Goal: Information Seeking & Learning: Learn about a topic

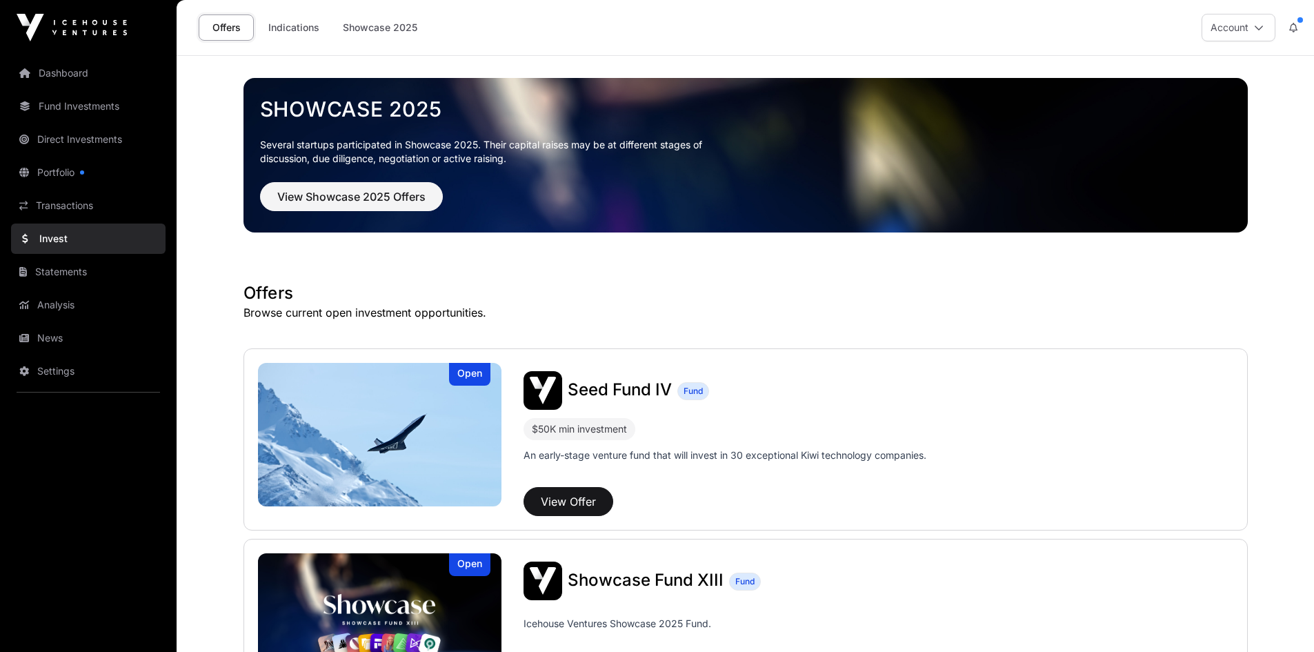
click at [60, 134] on link "Direct Investments" at bounding box center [88, 139] width 155 height 30
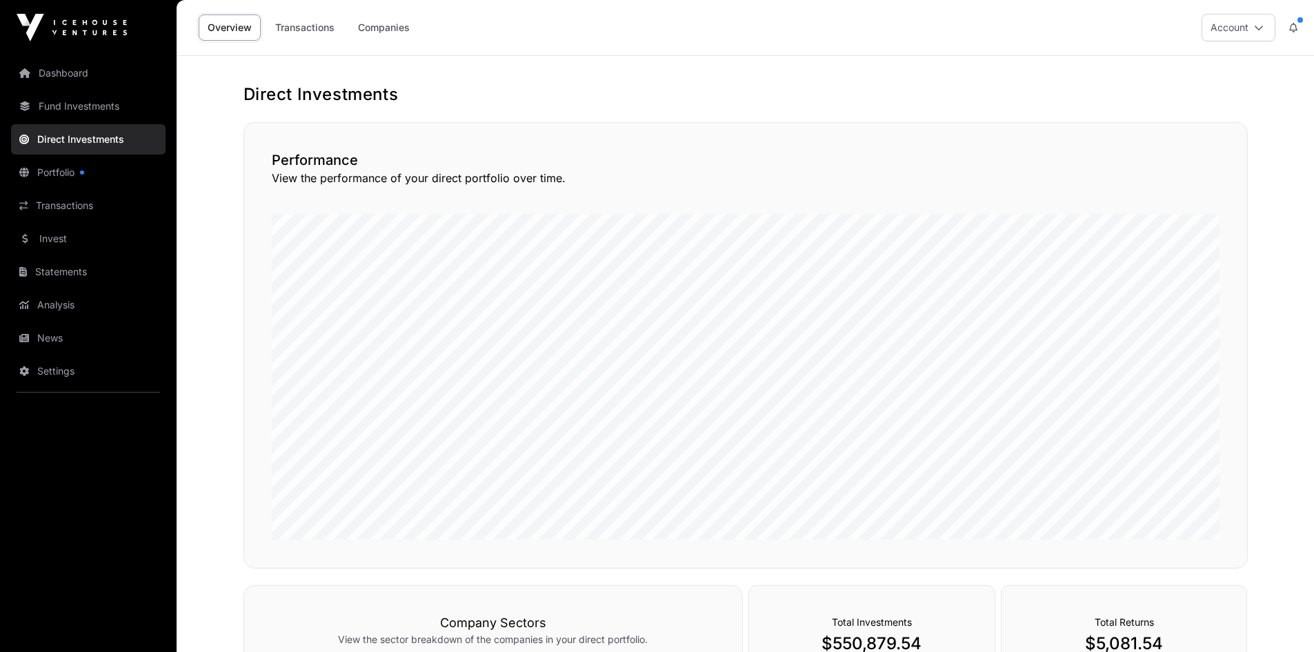
click at [393, 22] on link "Companies" at bounding box center [384, 27] width 70 height 26
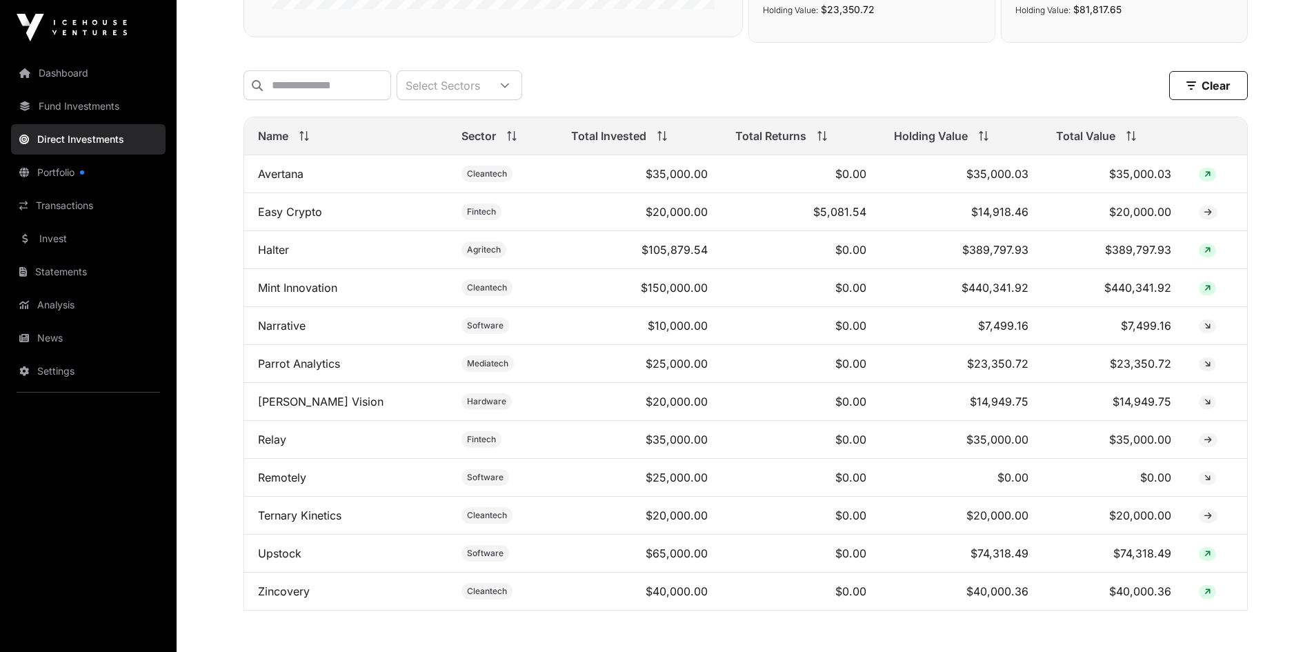
scroll to position [483, 0]
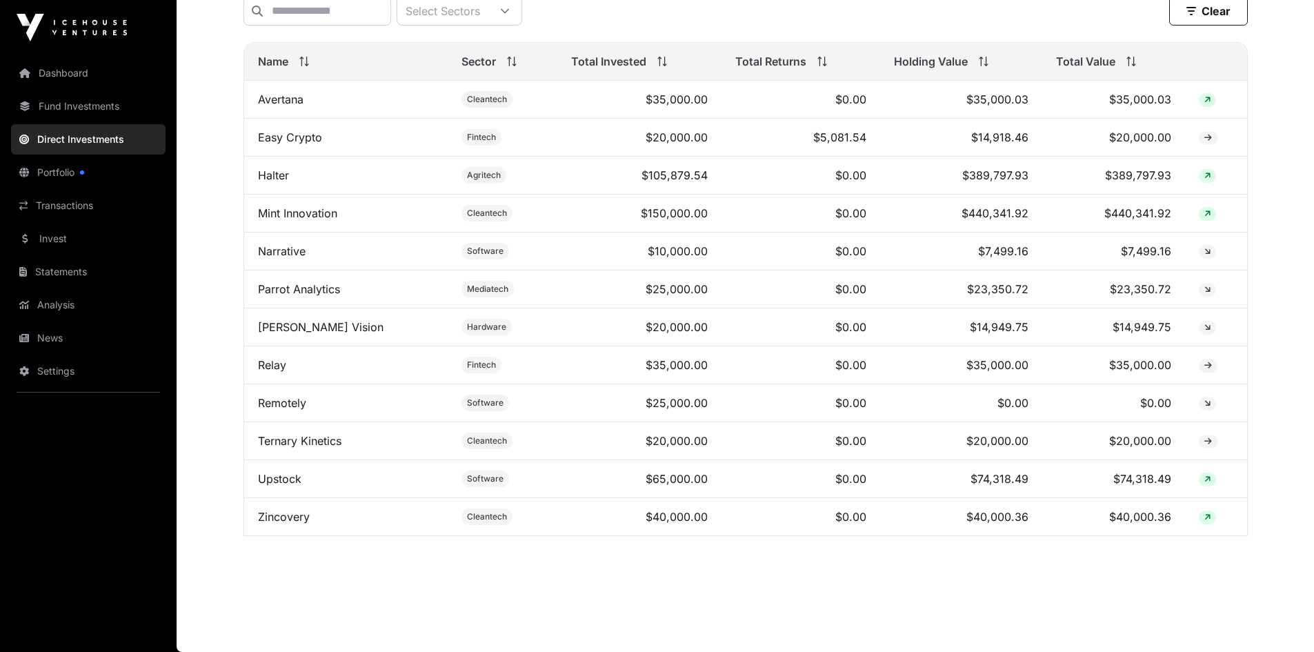
click at [297, 215] on link "Mint Innovation" at bounding box center [297, 213] width 79 height 14
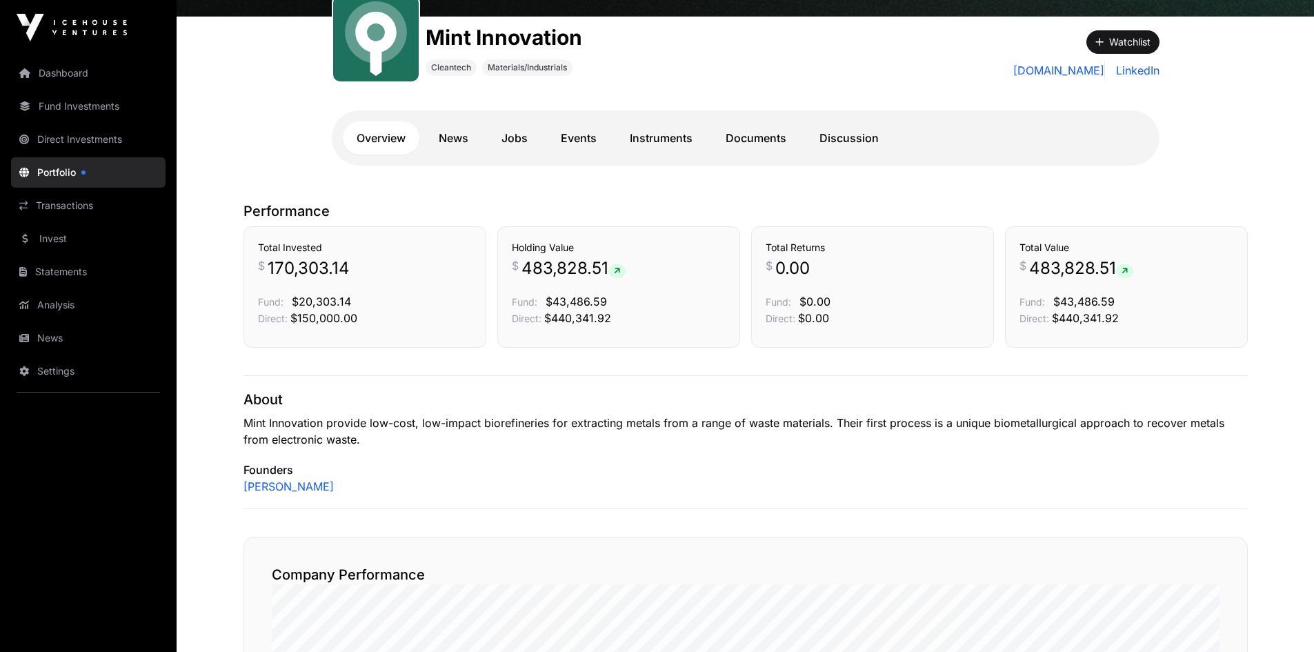
scroll to position [138, 0]
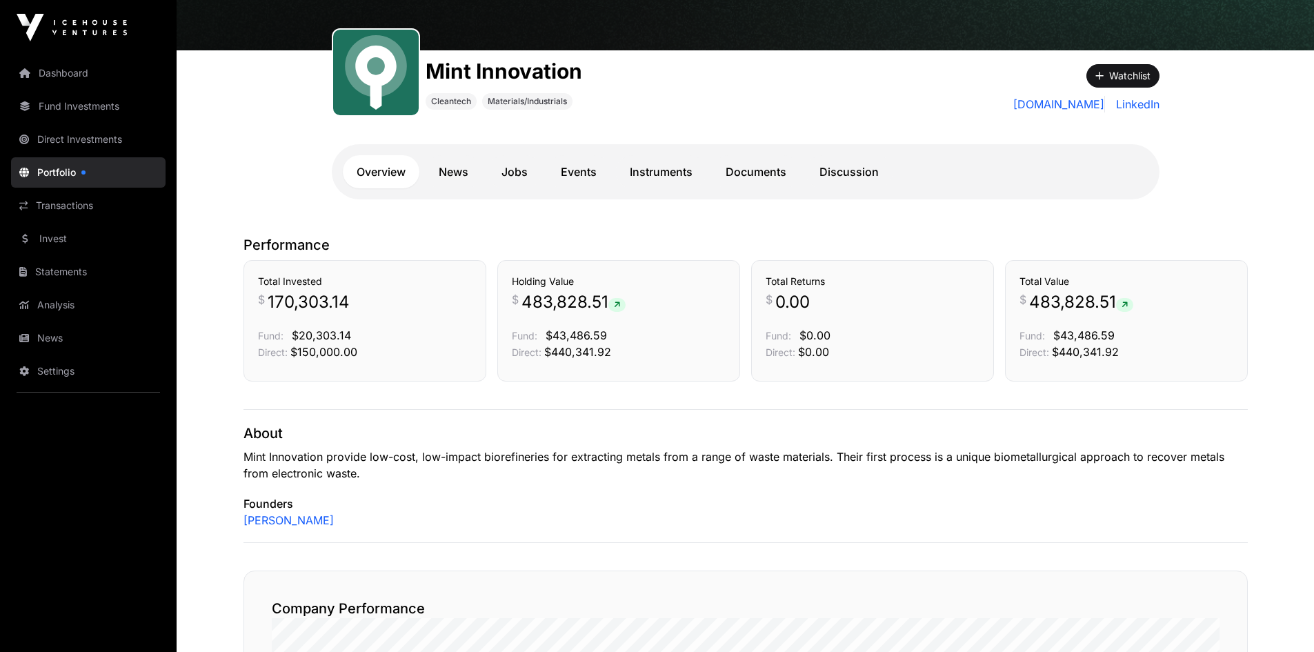
click at [731, 170] on link "Documents" at bounding box center [756, 171] width 88 height 33
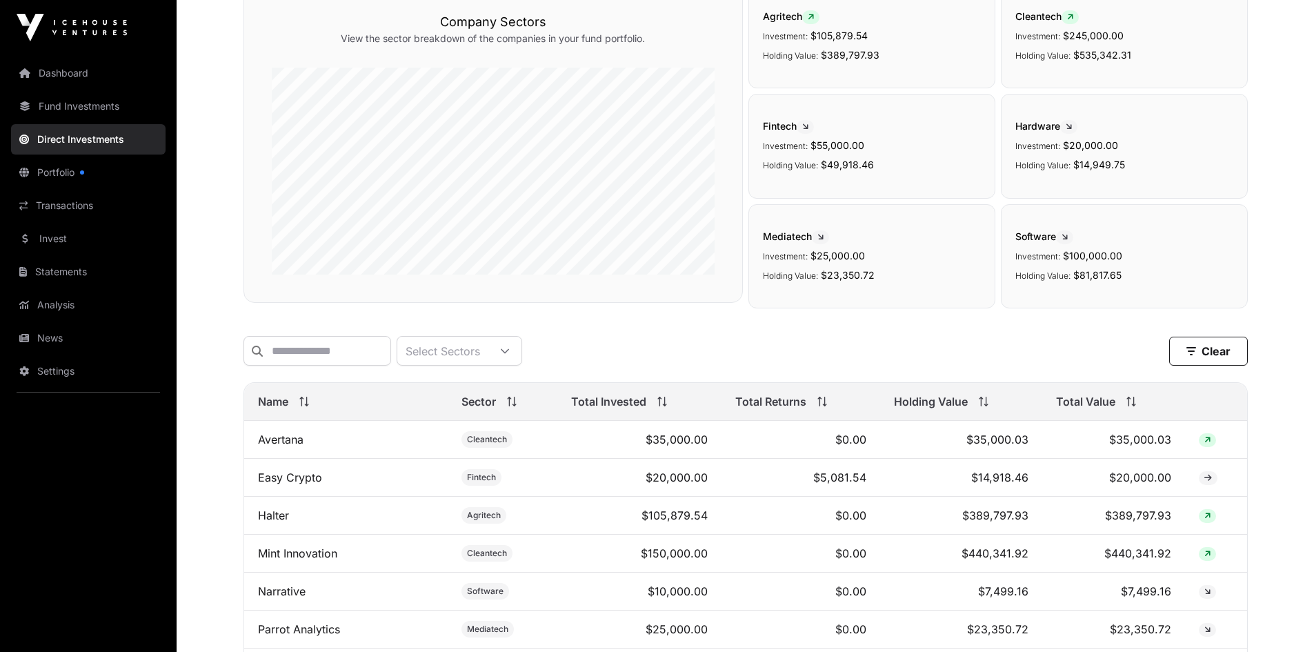
scroll to position [483, 0]
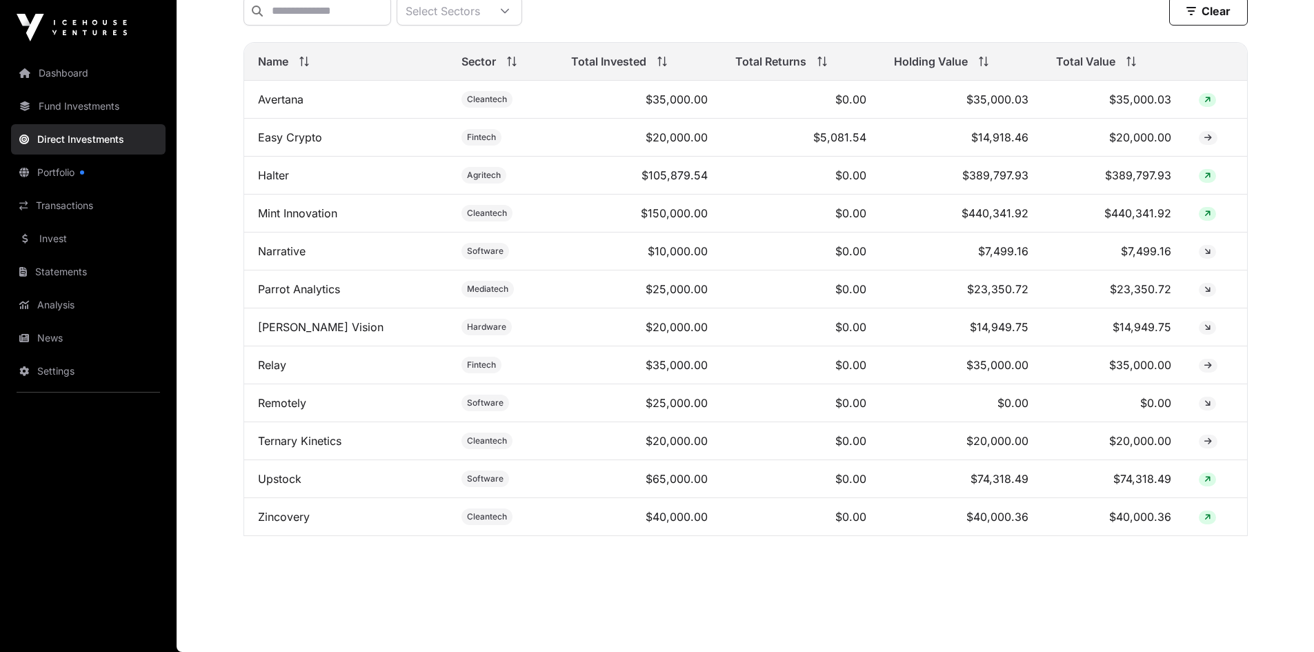
click at [268, 521] on link "Zincovery" at bounding box center [284, 517] width 52 height 14
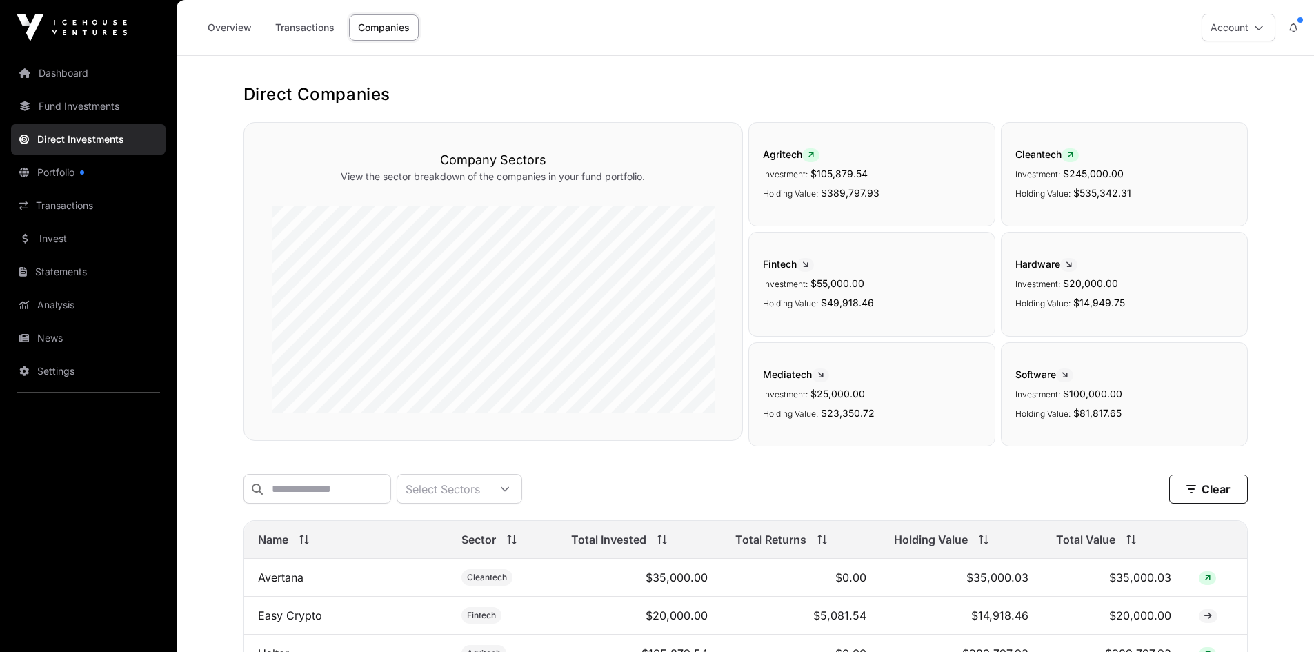
scroll to position [483, 0]
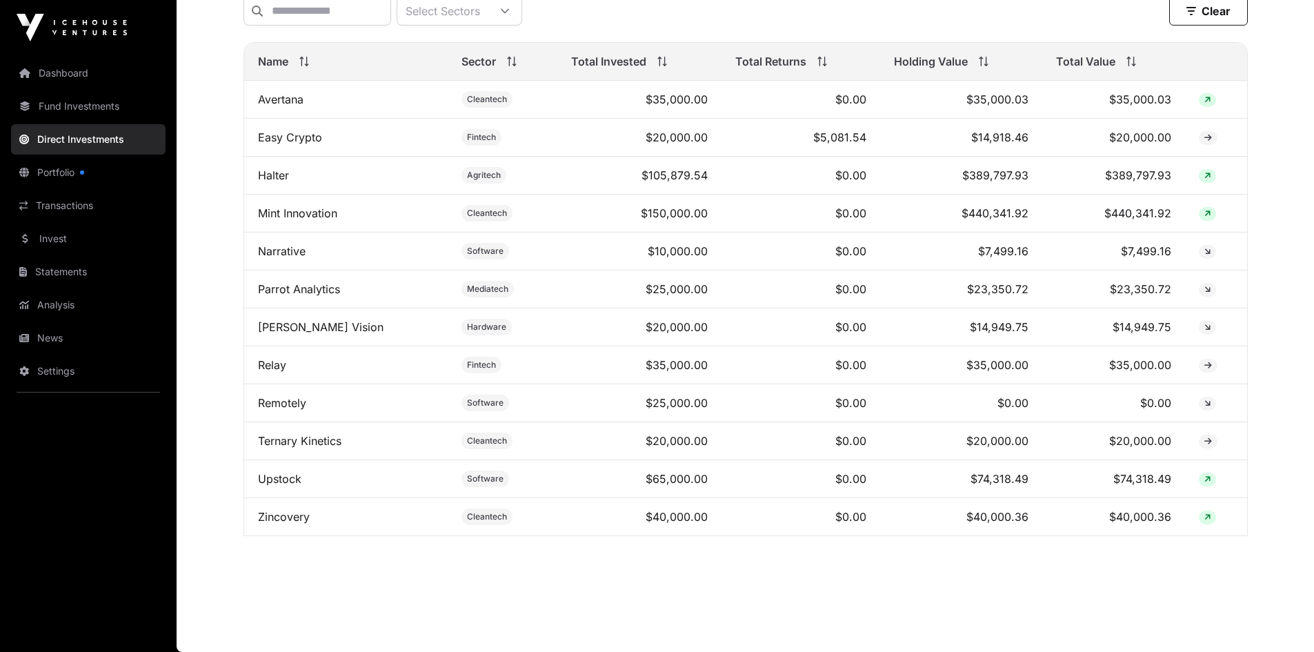
click at [270, 182] on link "Halter" at bounding box center [273, 175] width 31 height 14
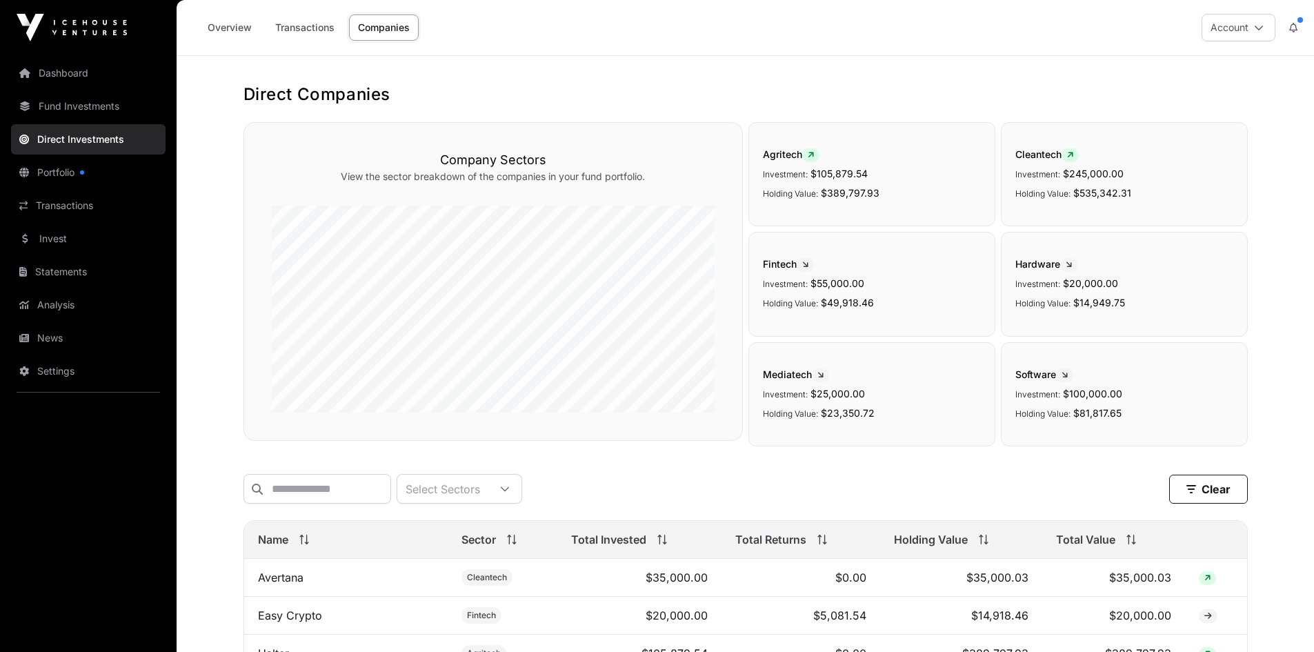
scroll to position [483, 0]
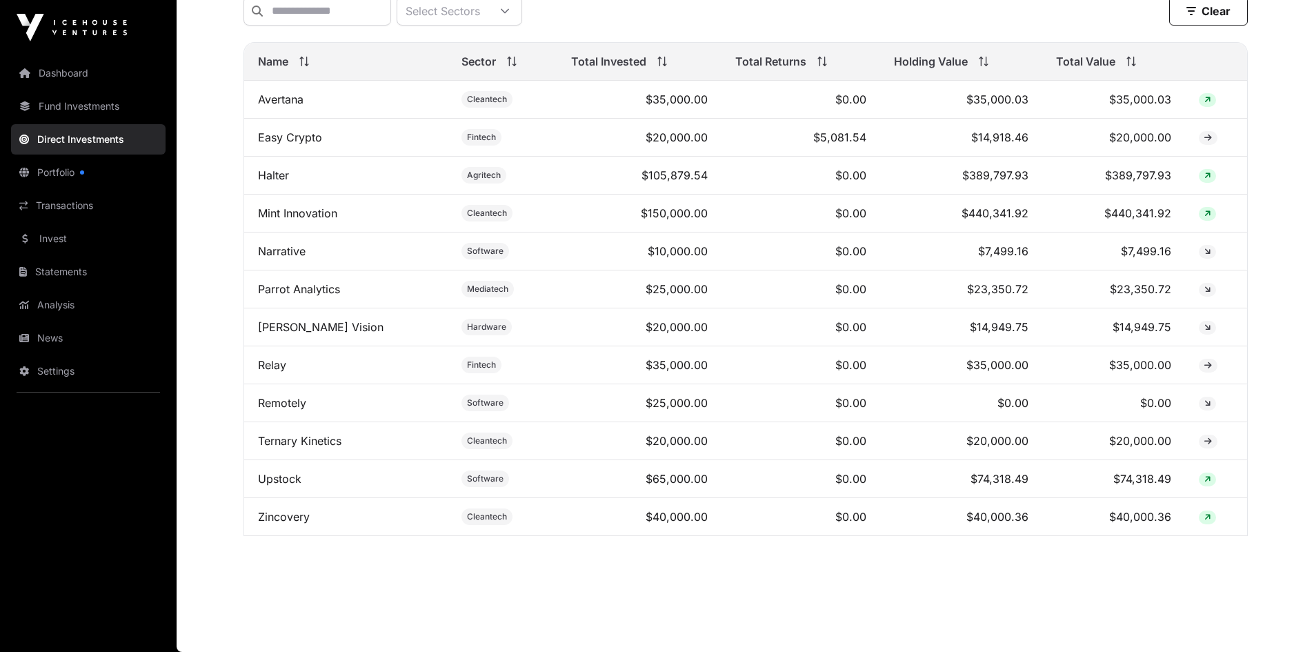
click at [58, 175] on link "Portfolio" at bounding box center [88, 172] width 155 height 30
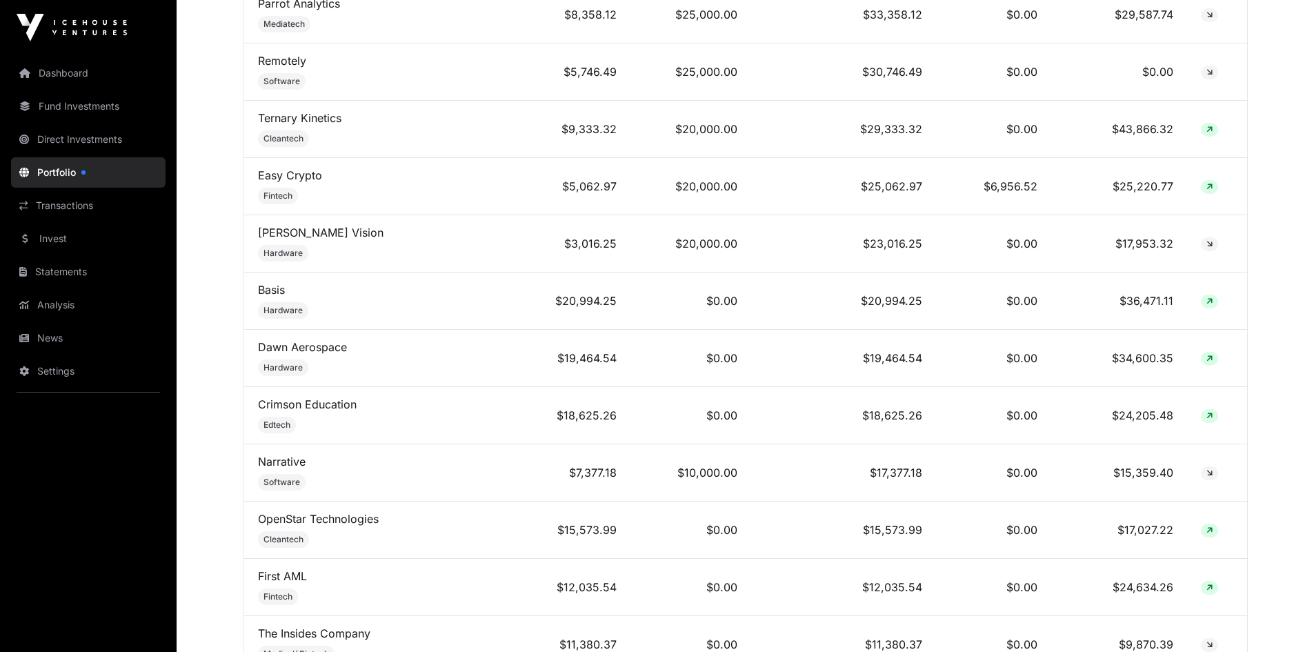
scroll to position [1104, 0]
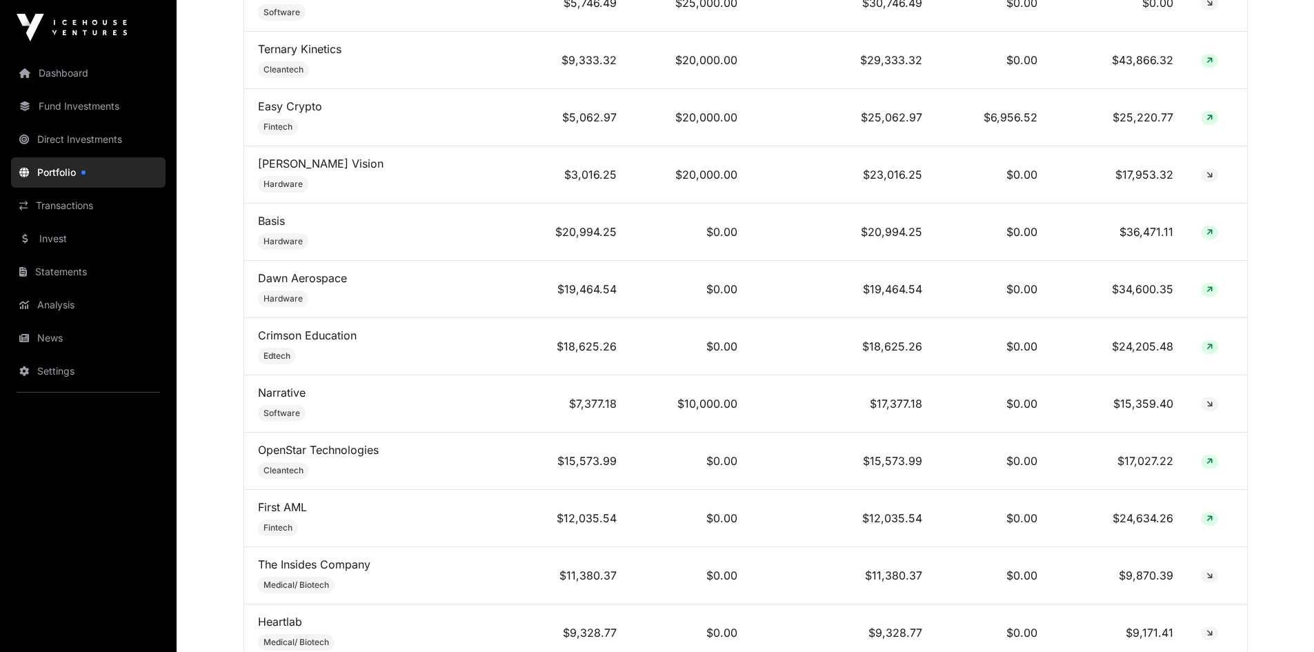
click at [315, 341] on link "Crimson Education" at bounding box center [307, 335] width 99 height 14
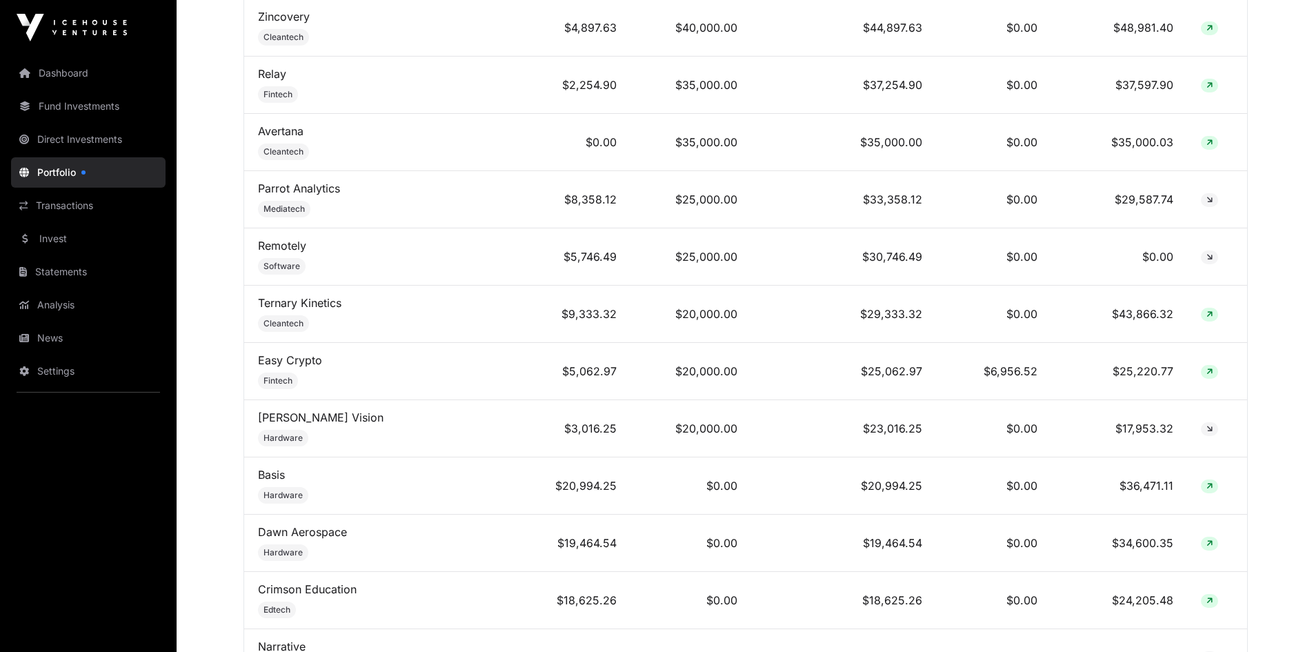
scroll to position [828, 0]
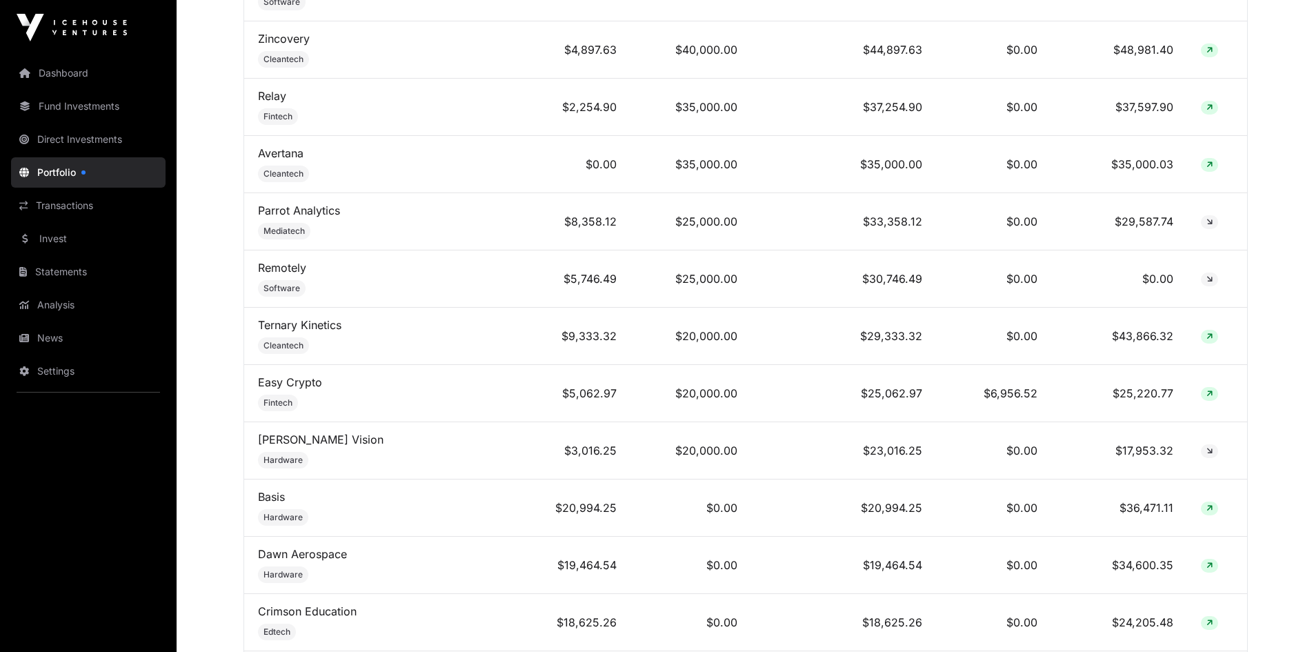
click at [75, 330] on link "News" at bounding box center [88, 338] width 155 height 30
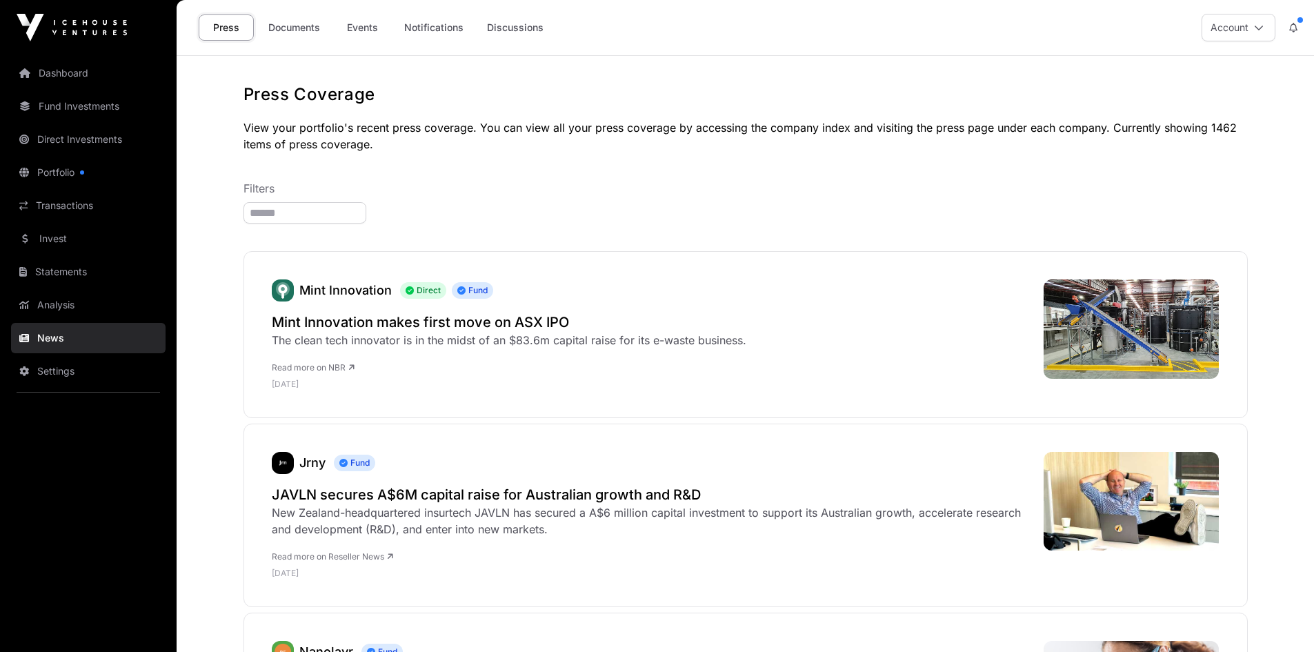
click at [314, 28] on link "Documents" at bounding box center [294, 27] width 70 height 26
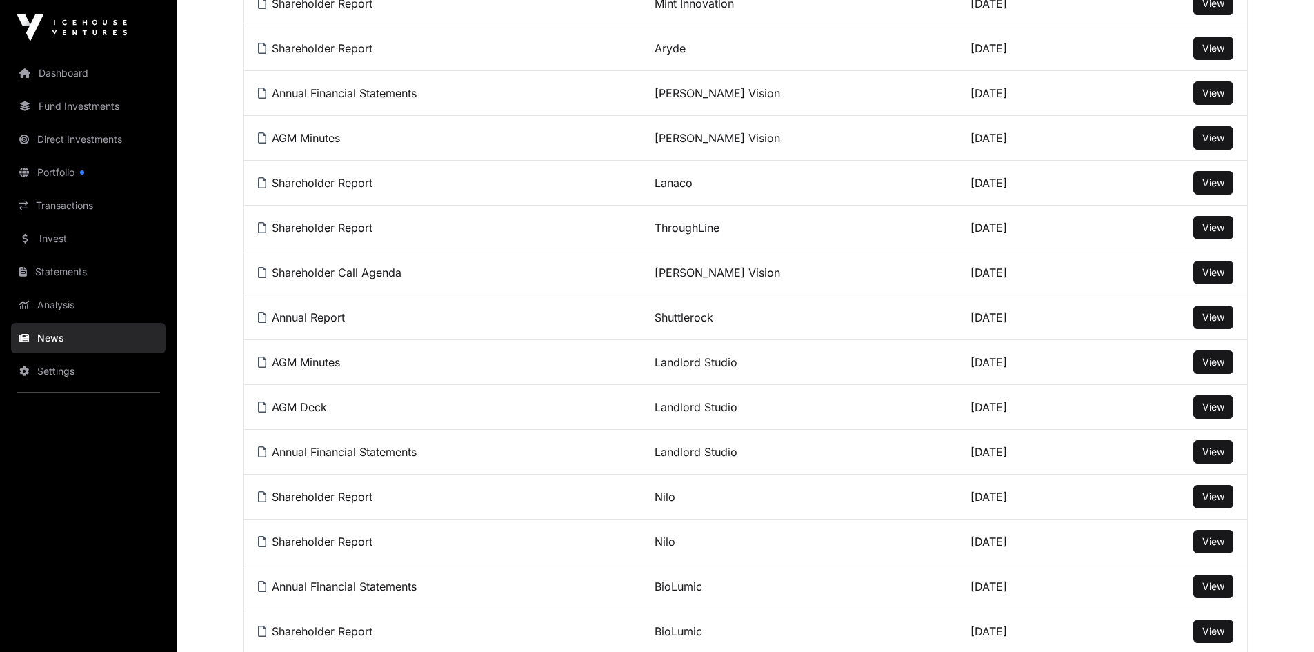
scroll to position [828, 0]
click at [1212, 188] on span "View" at bounding box center [1213, 182] width 22 height 12
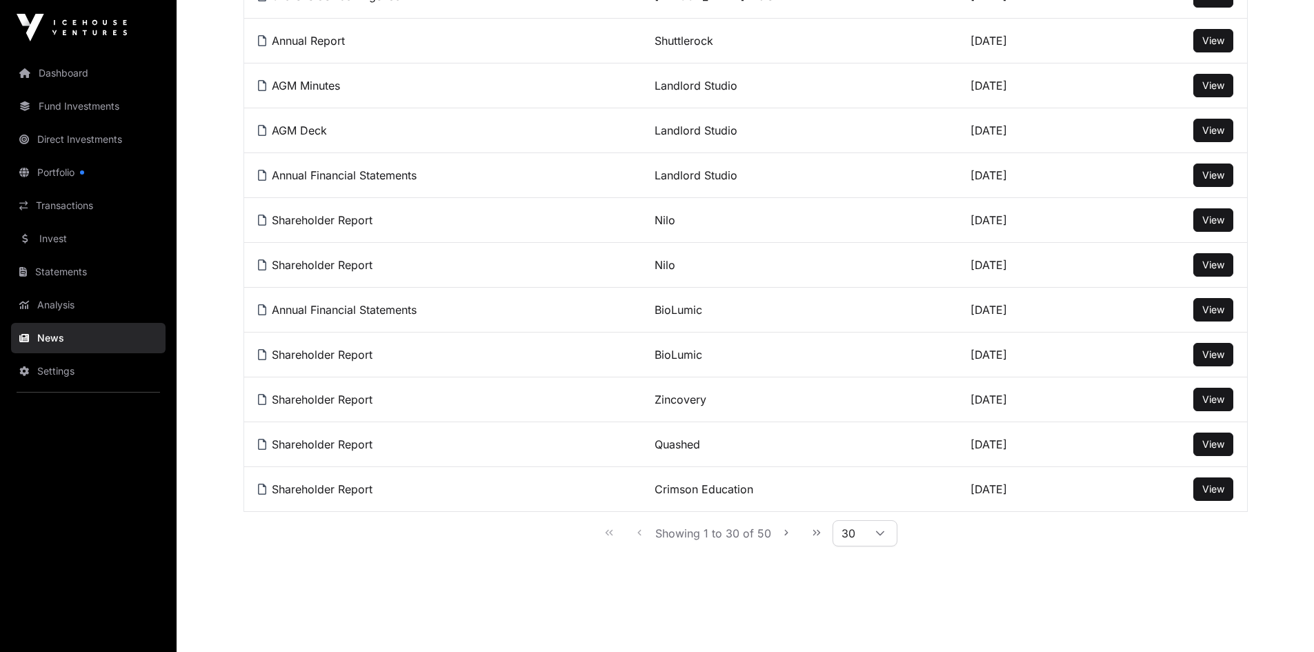
scroll to position [1131, 0]
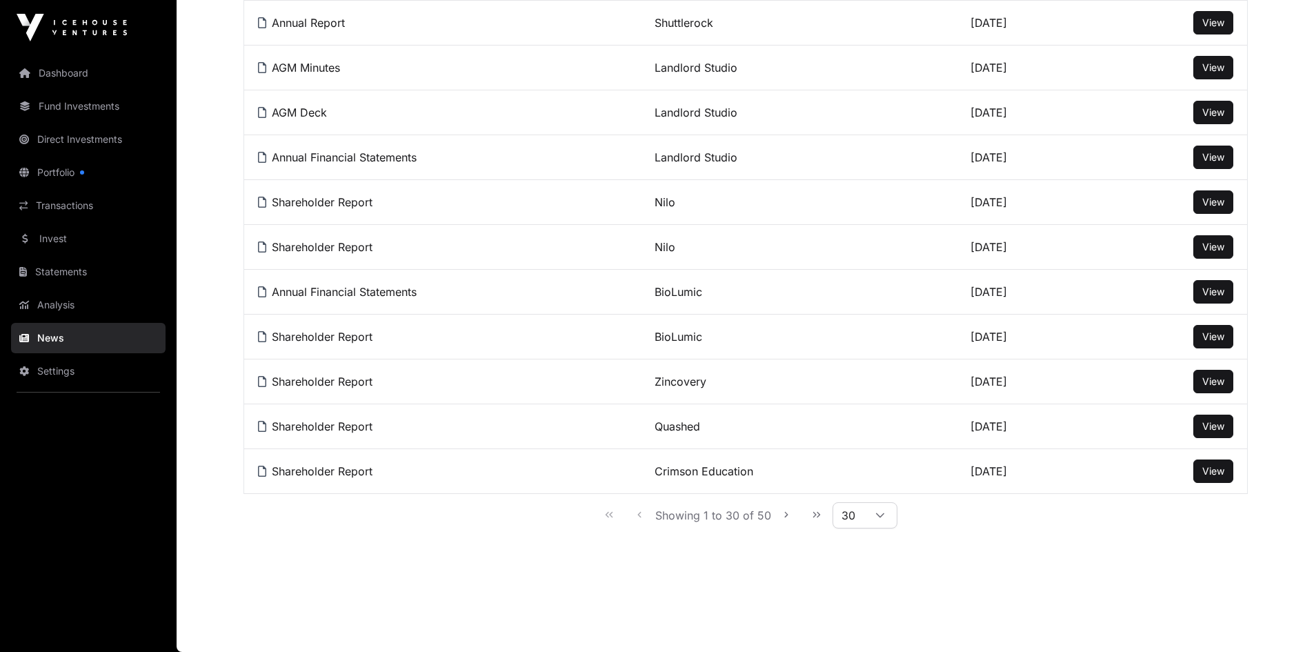
click at [65, 212] on link "Transactions" at bounding box center [88, 205] width 155 height 30
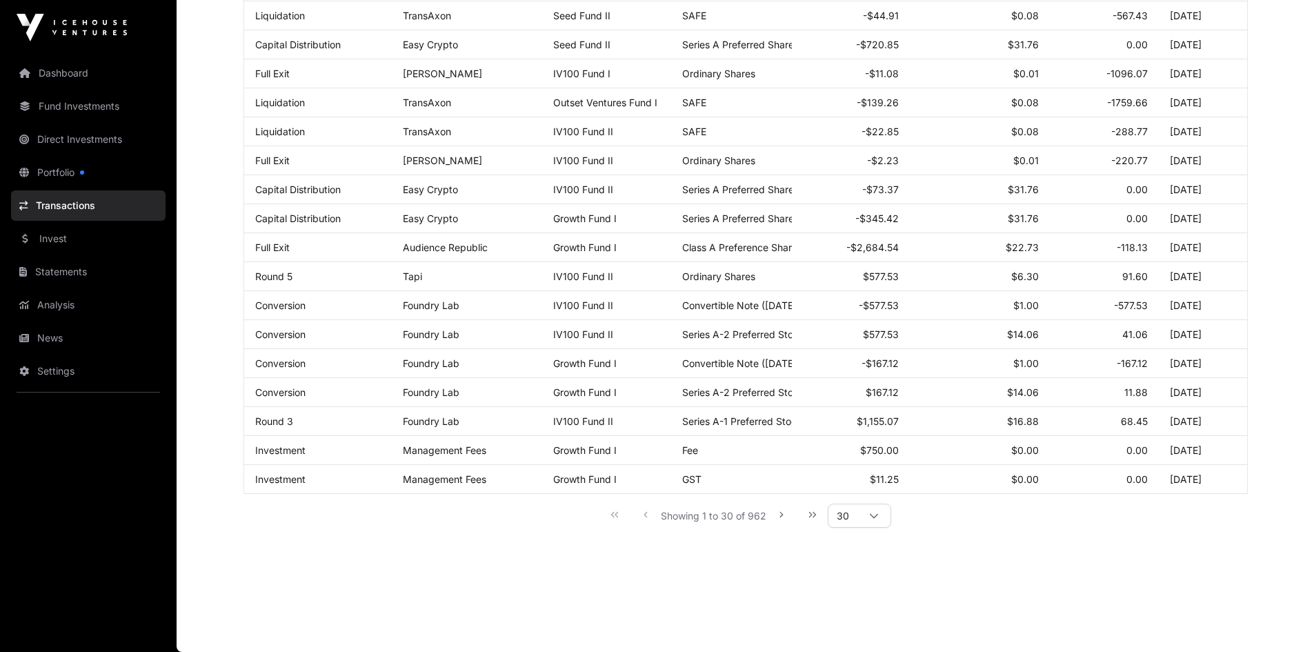
click at [77, 202] on link "Transactions" at bounding box center [88, 205] width 155 height 30
